Goal: Communication & Community: Connect with others

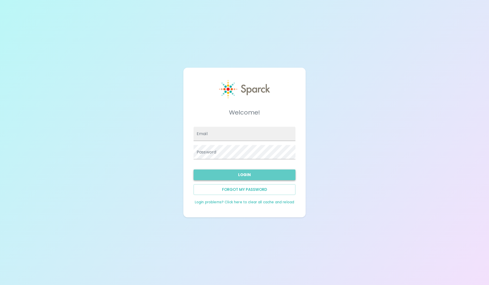
type input "[EMAIL_ADDRESS][DOMAIN_NAME]"
click at [281, 173] on button "Login" at bounding box center [244, 175] width 102 height 11
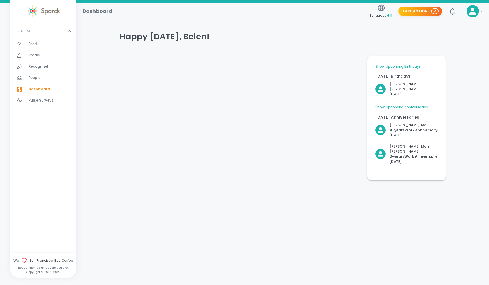
click at [404, 75] on p "[DATE] Birthdays" at bounding box center [406, 76] width 62 height 6
click at [404, 105] on link "Show Upcoming Anniversaries" at bounding box center [401, 107] width 52 height 5
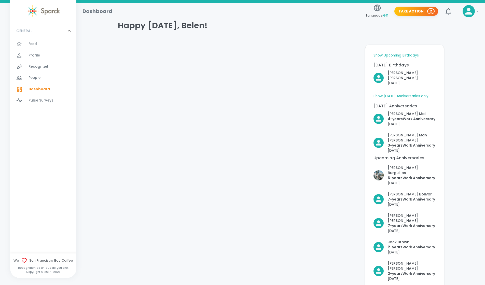
scroll to position [8, 0]
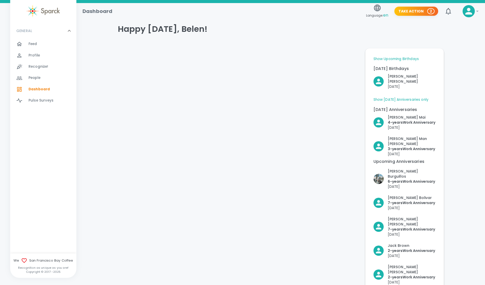
click at [399, 58] on link "Show Upcoming Birthdays" at bounding box center [395, 59] width 45 height 5
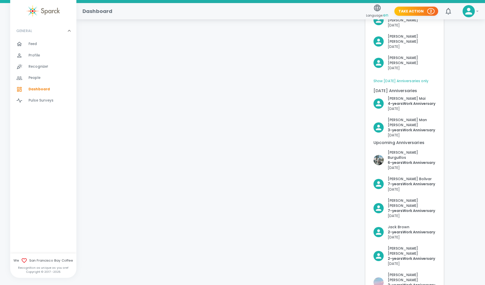
scroll to position [246, 0]
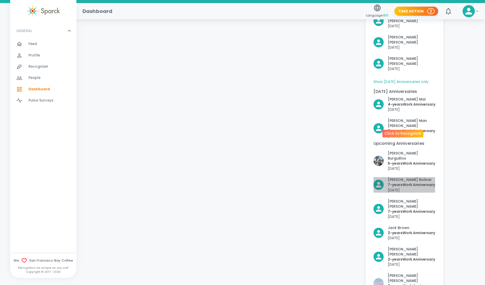
click at [391, 177] on p "[PERSON_NAME]" at bounding box center [411, 179] width 47 height 5
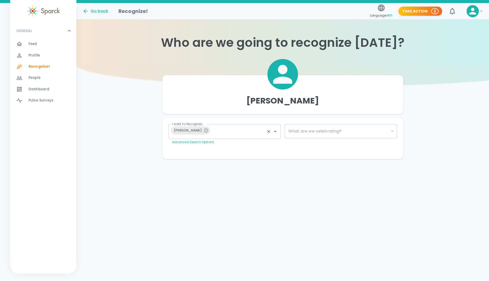
type input "2073"
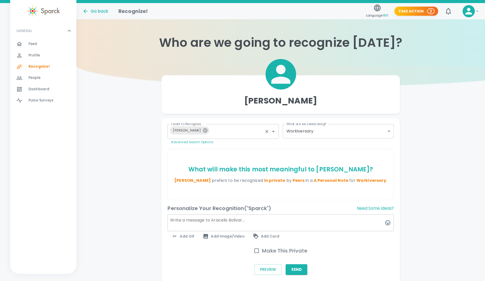
click at [203, 130] on icon at bounding box center [205, 130] width 5 height 5
checkbox input "true"
click at [30, 77] on span "People" at bounding box center [35, 77] width 12 height 5
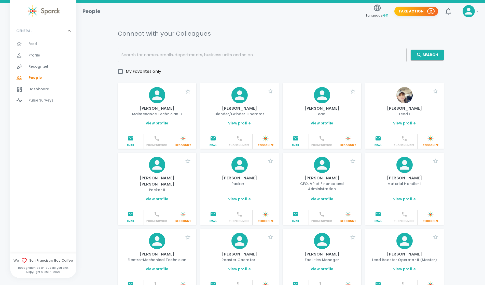
click at [406, 267] on link "View profile" at bounding box center [404, 269] width 23 height 5
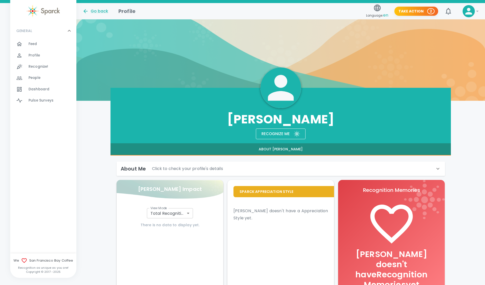
click at [426, 168] on div "About Me Click to check your profile's details" at bounding box center [278, 169] width 314 height 8
